Goal: Transaction & Acquisition: Purchase product/service

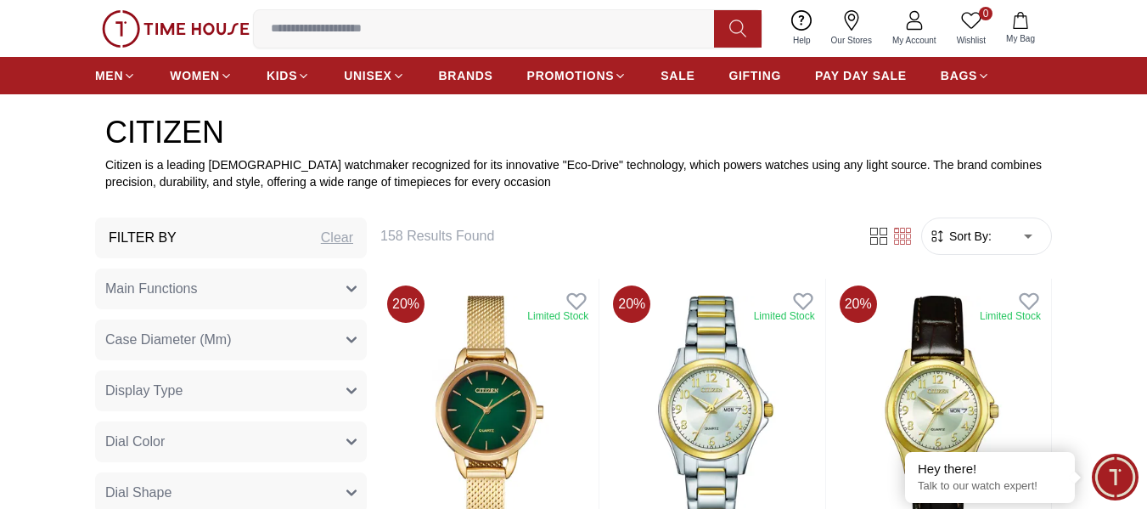
scroll to position [510, 0]
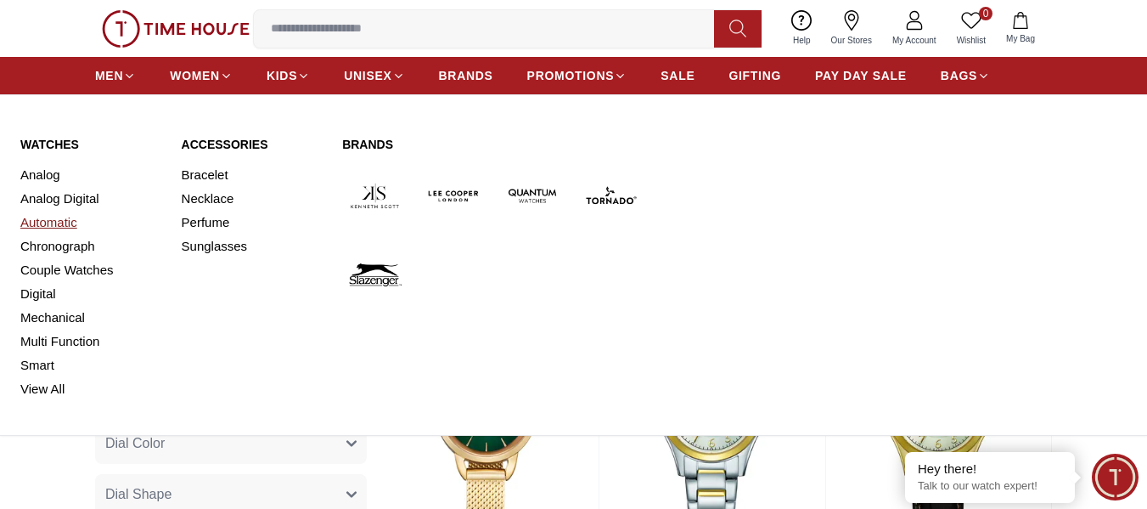
click at [62, 217] on link "Automatic" at bounding box center [90, 223] width 141 height 24
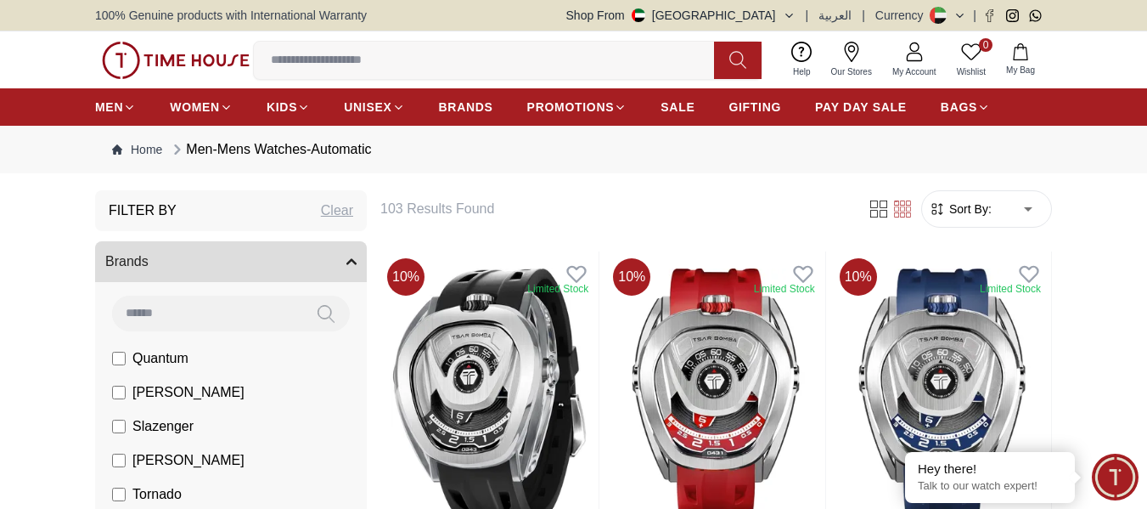
click at [388, 61] on input at bounding box center [491, 60] width 474 height 34
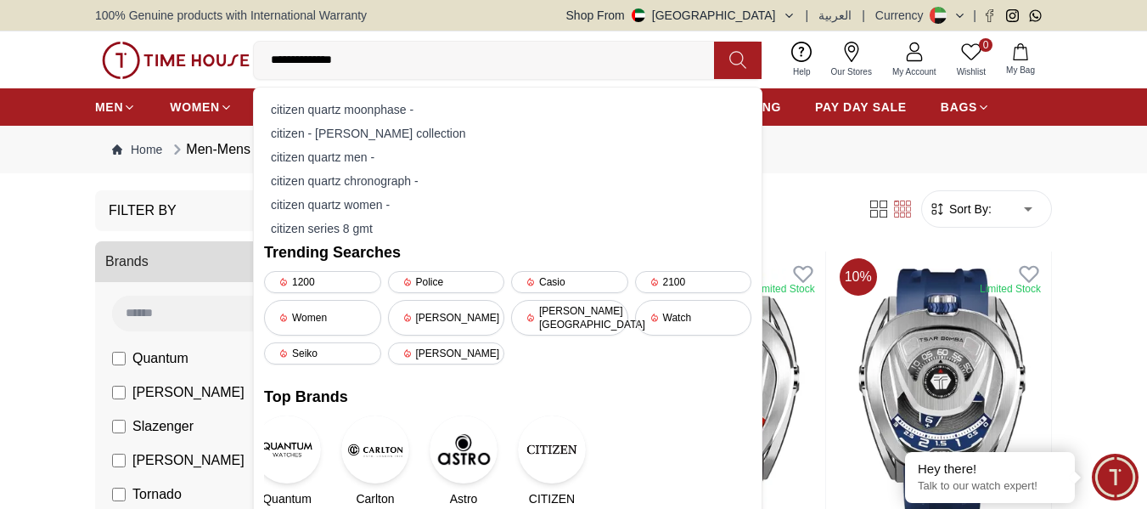
type input "**********"
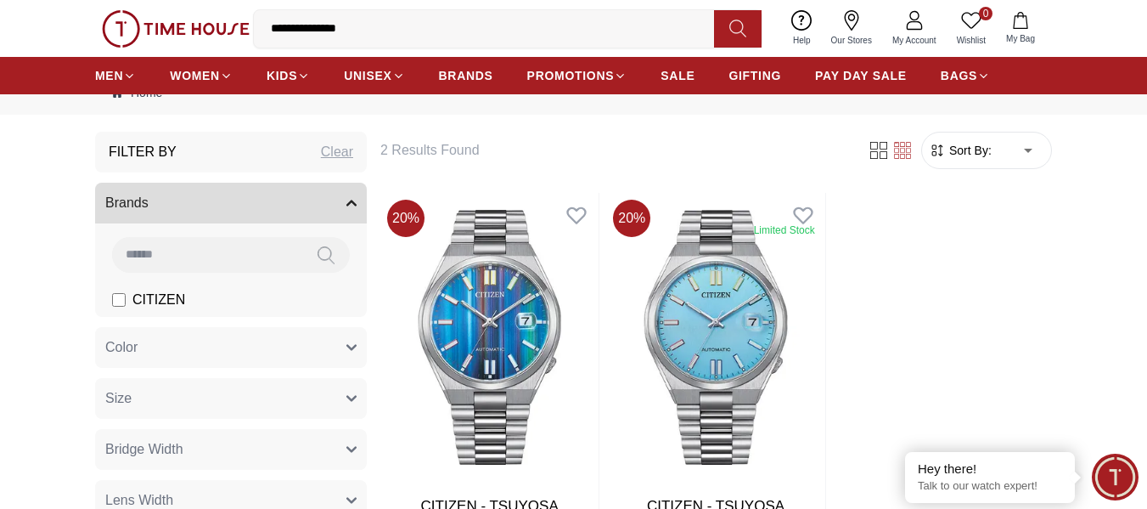
scroll to position [85, 0]
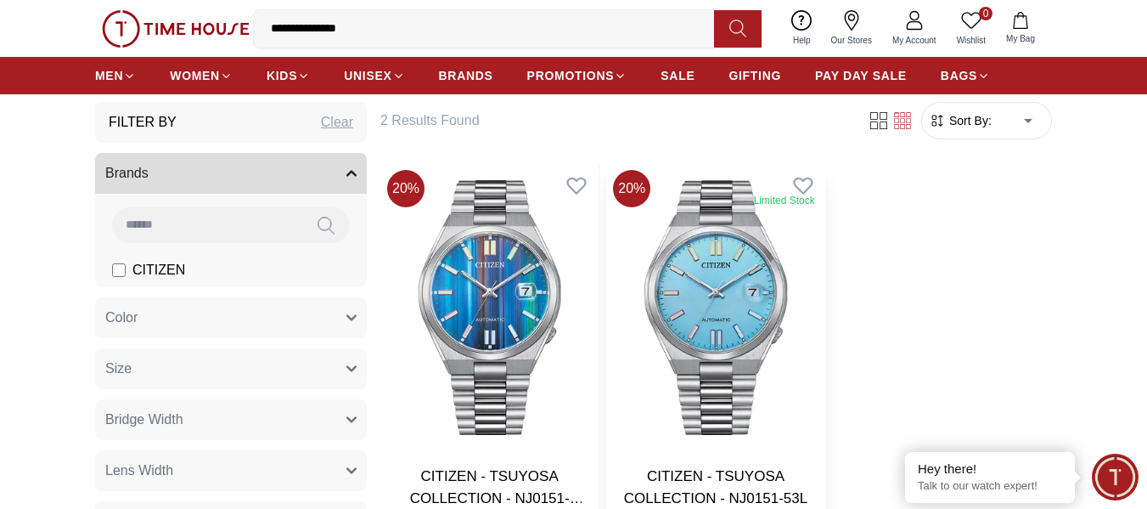
click at [736, 280] on img at bounding box center [715, 307] width 218 height 289
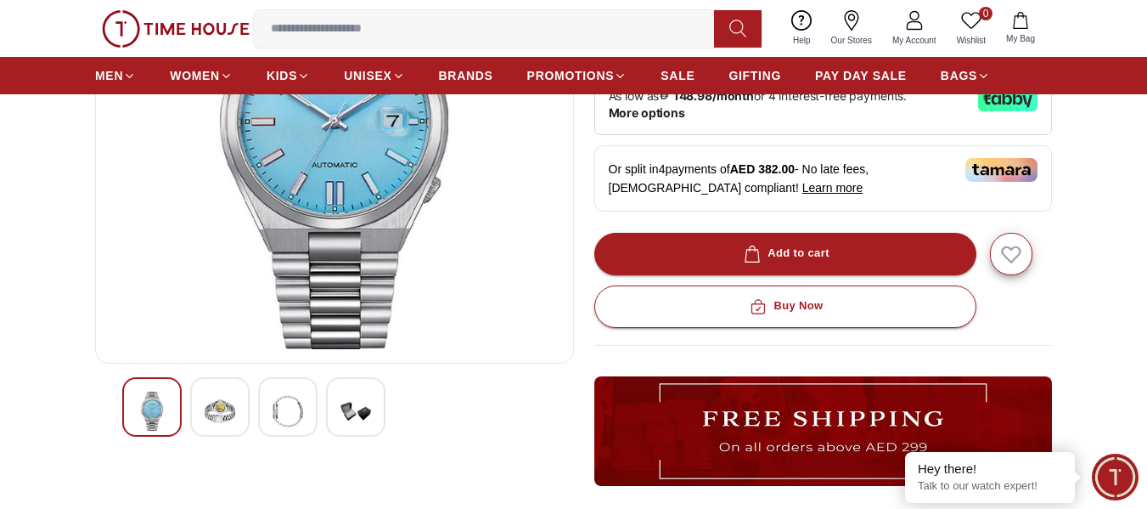
scroll to position [170, 0]
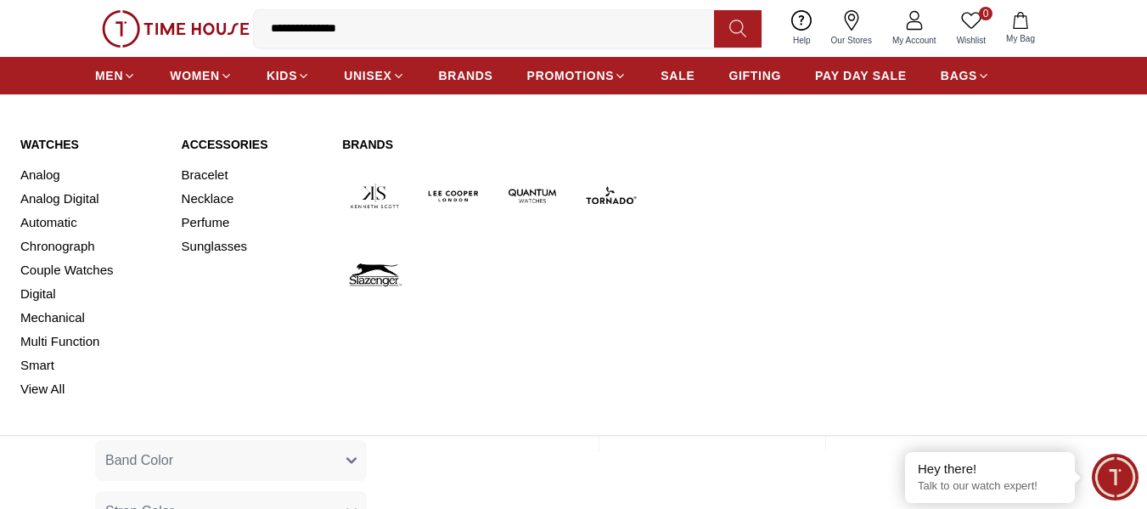
scroll to position [255, 0]
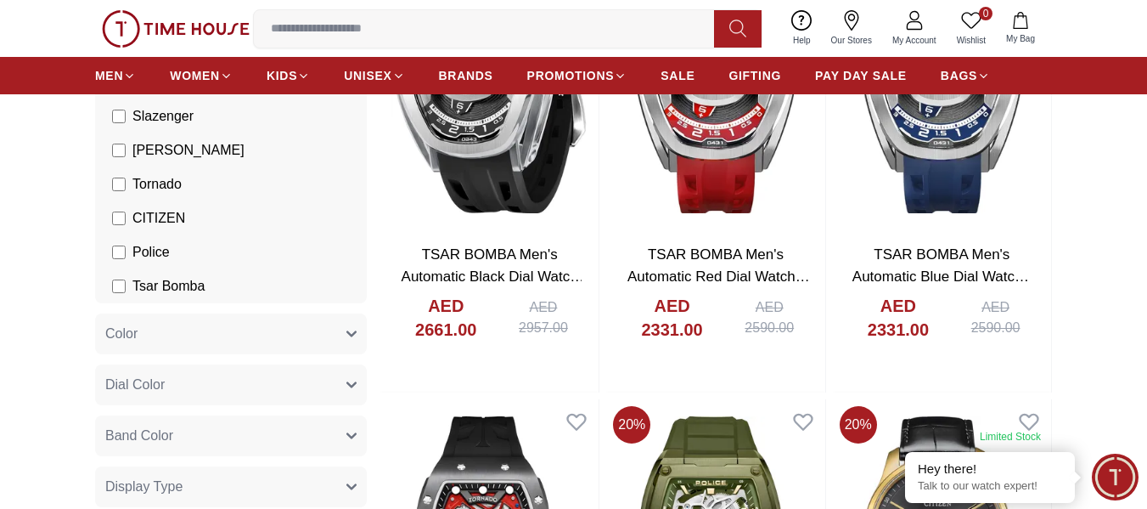
scroll to position [340, 0]
